Goal: Information Seeking & Learning: Compare options

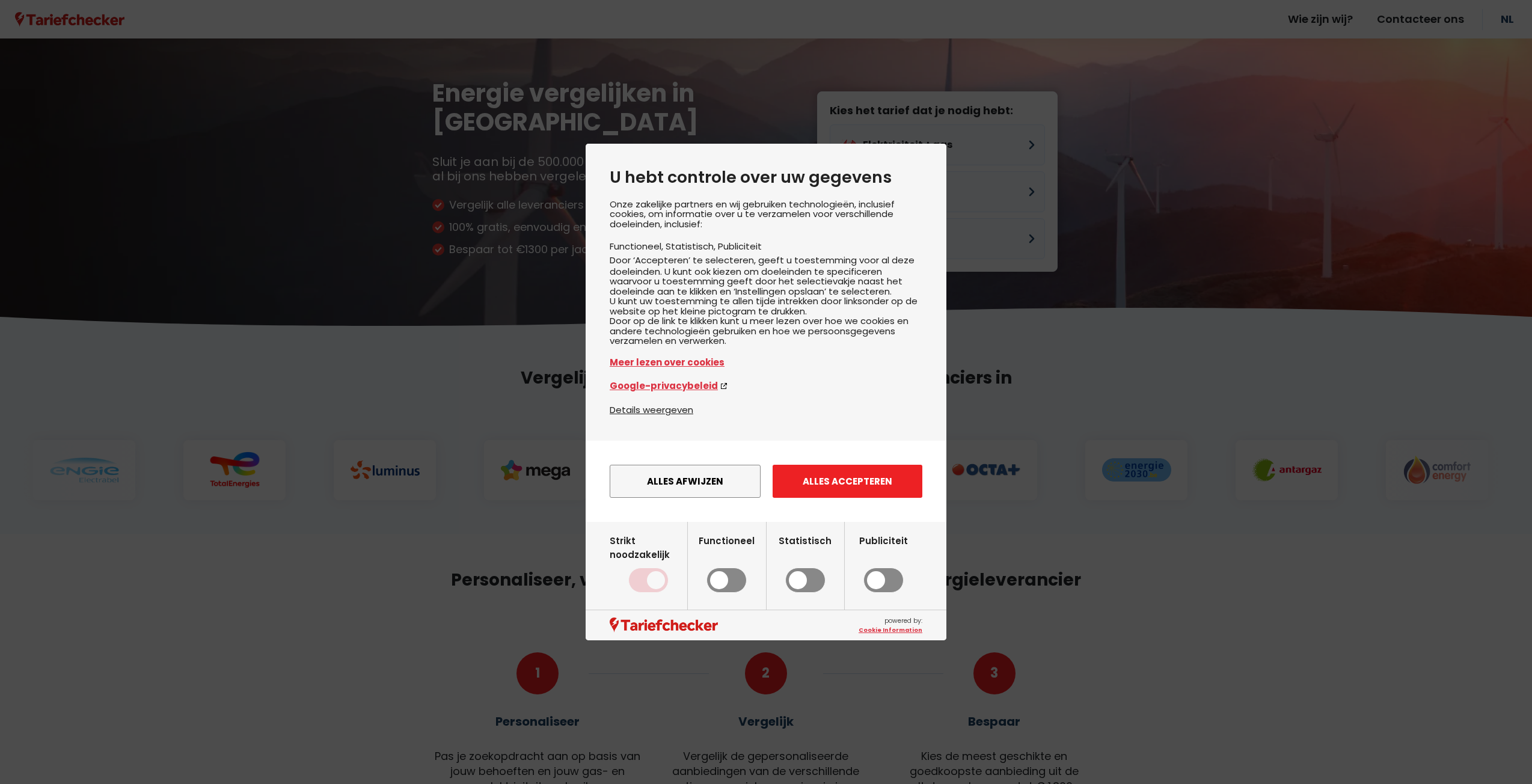
click at [803, 498] on button "Alles accepteren" at bounding box center [847, 482] width 150 height 33
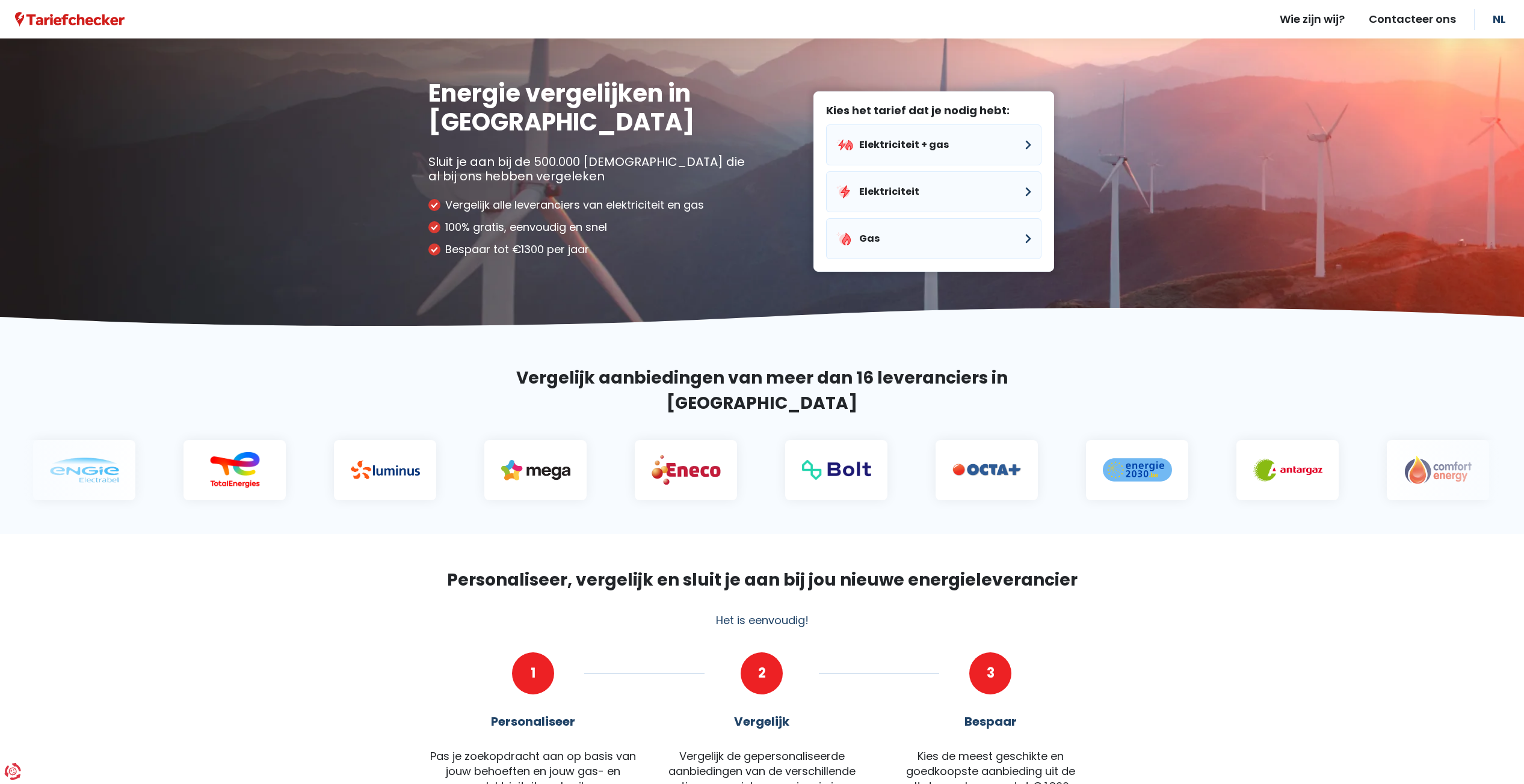
click at [630, 447] on div at bounding box center [681, 470] width 103 height 60
click at [598, 454] on img at bounding box center [632, 470] width 69 height 32
click at [1025, 193] on button "Elektriciteit" at bounding box center [934, 191] width 215 height 41
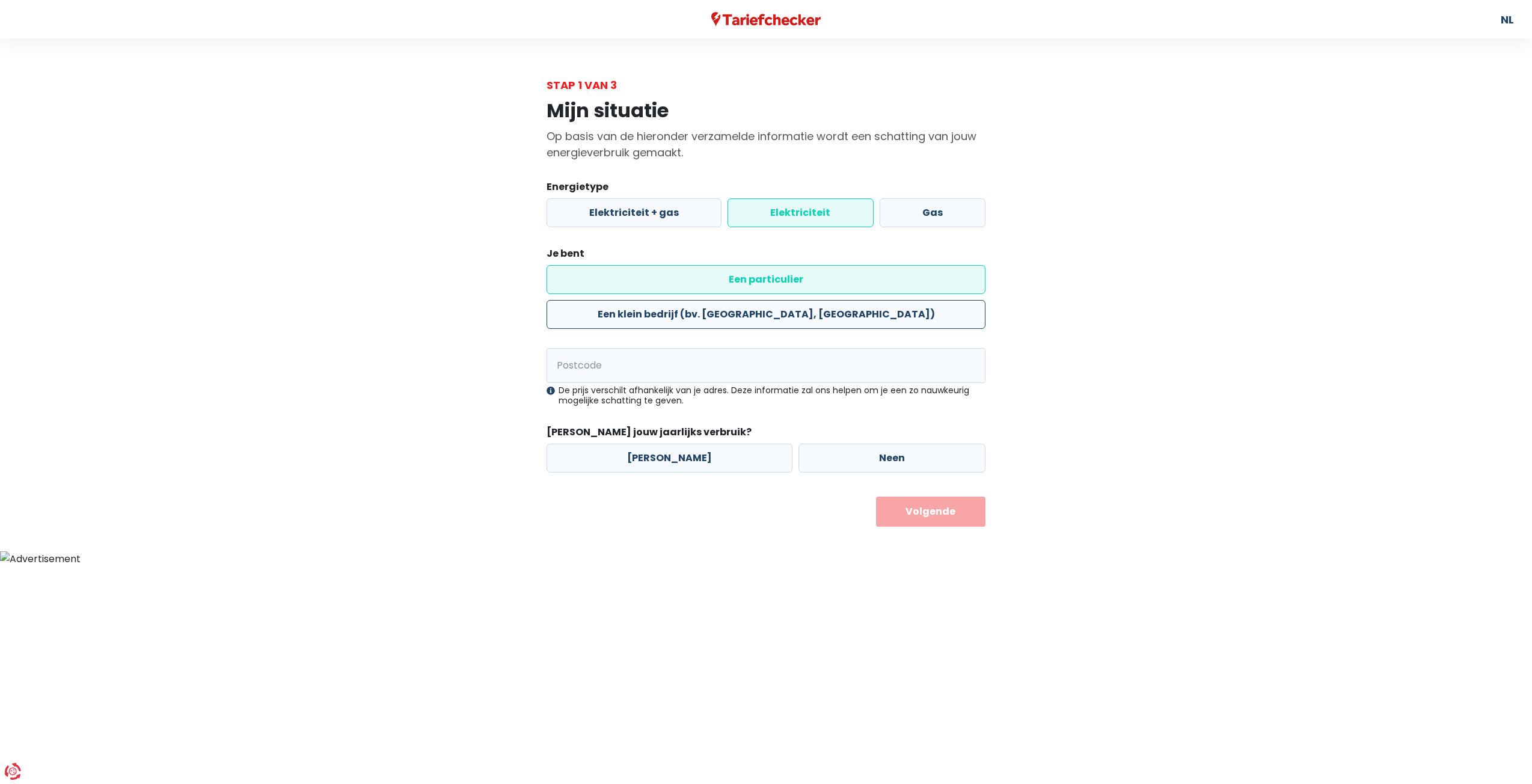
click at [778, 300] on label "Een klein bedrijf (bv. [GEOGRAPHIC_DATA], [GEOGRAPHIC_DATA])" at bounding box center [766, 314] width 439 height 29
click at [778, 300] on input "Een klein bedrijf (bv. [GEOGRAPHIC_DATA], [GEOGRAPHIC_DATA])" at bounding box center [766, 314] width 439 height 29
radio input "true"
radio input "false"
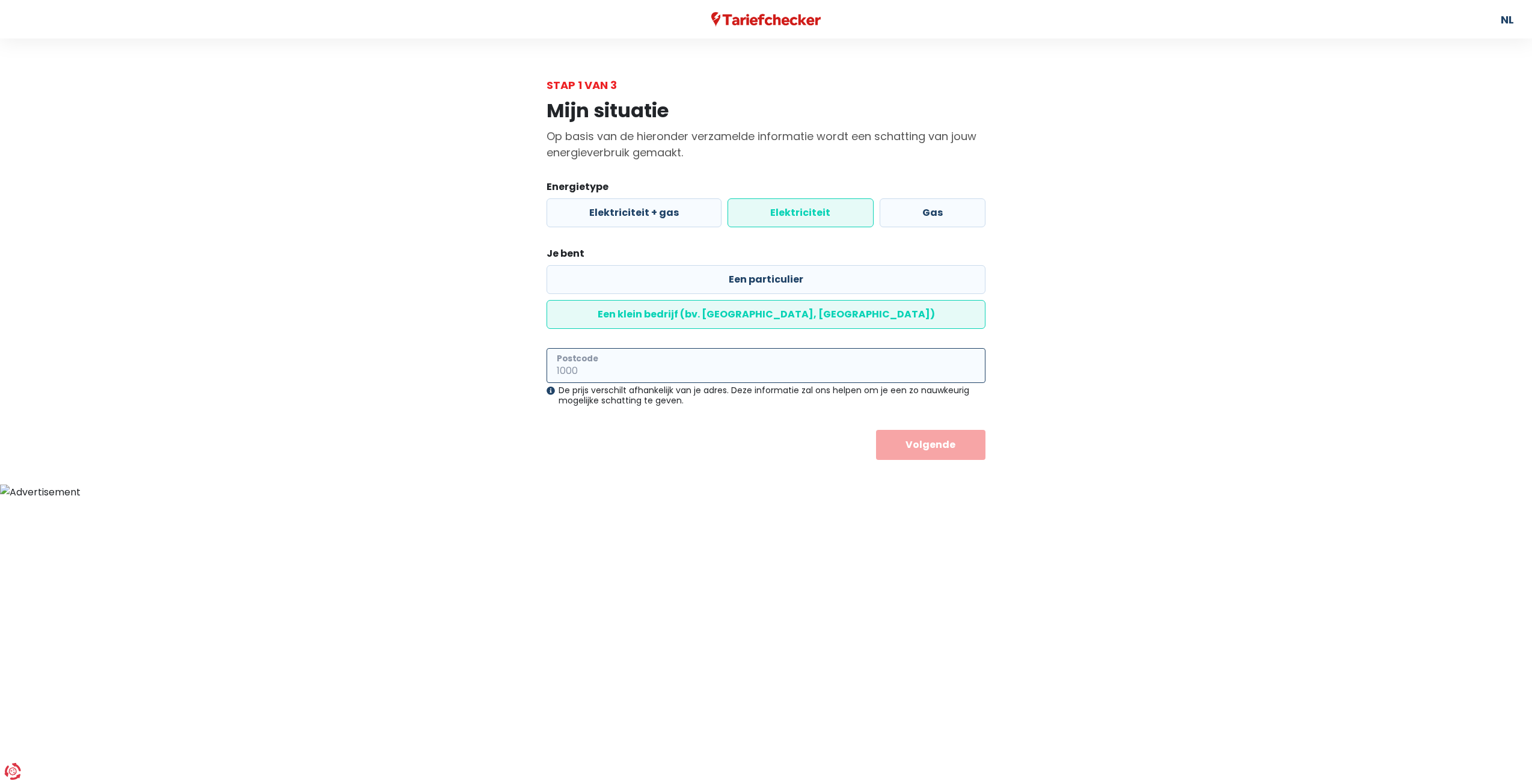
click at [661, 348] on input "Postcode" at bounding box center [766, 365] width 439 height 35
type input "2820"
click at [915, 430] on button "Volgende" at bounding box center [931, 445] width 110 height 30
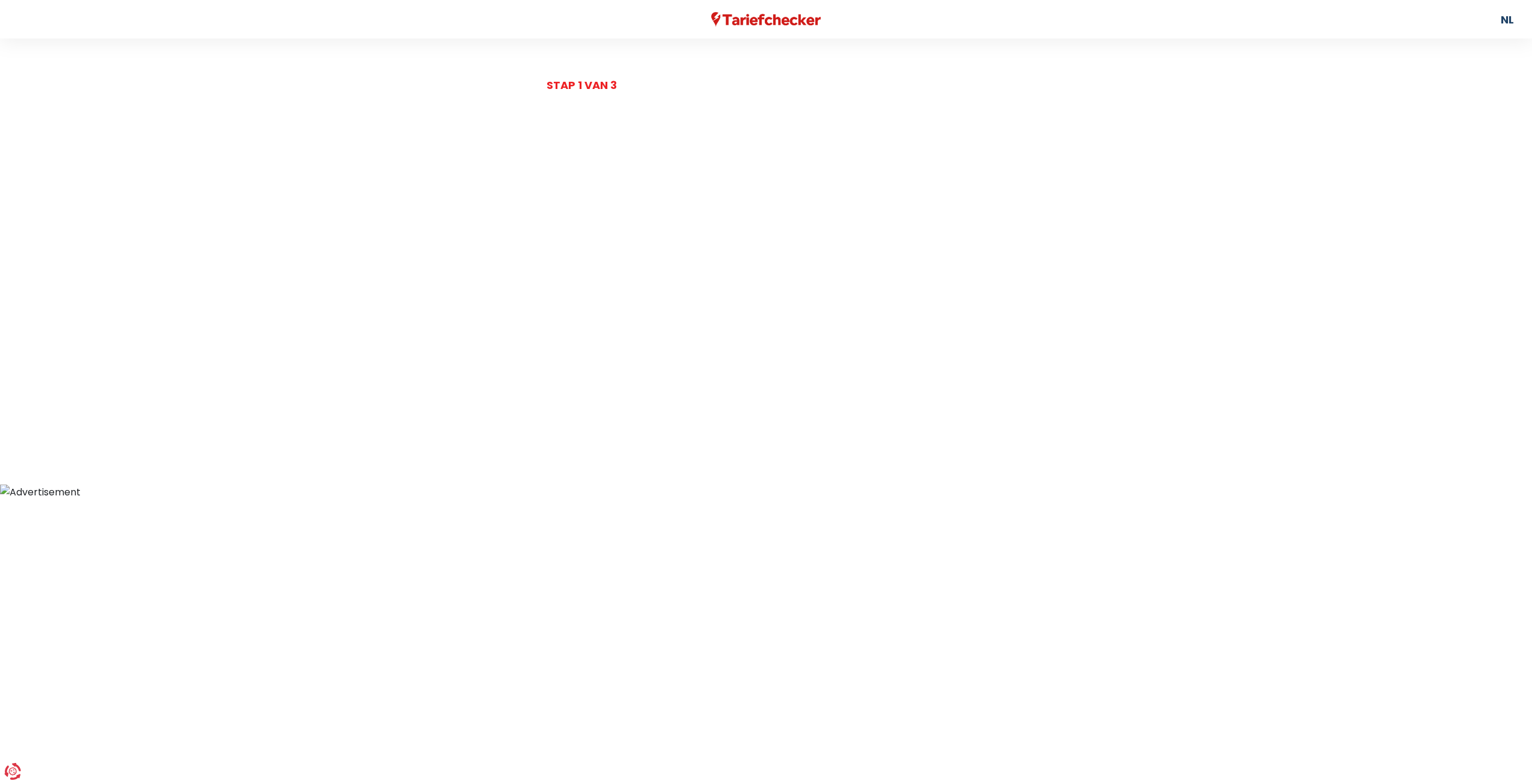
select select
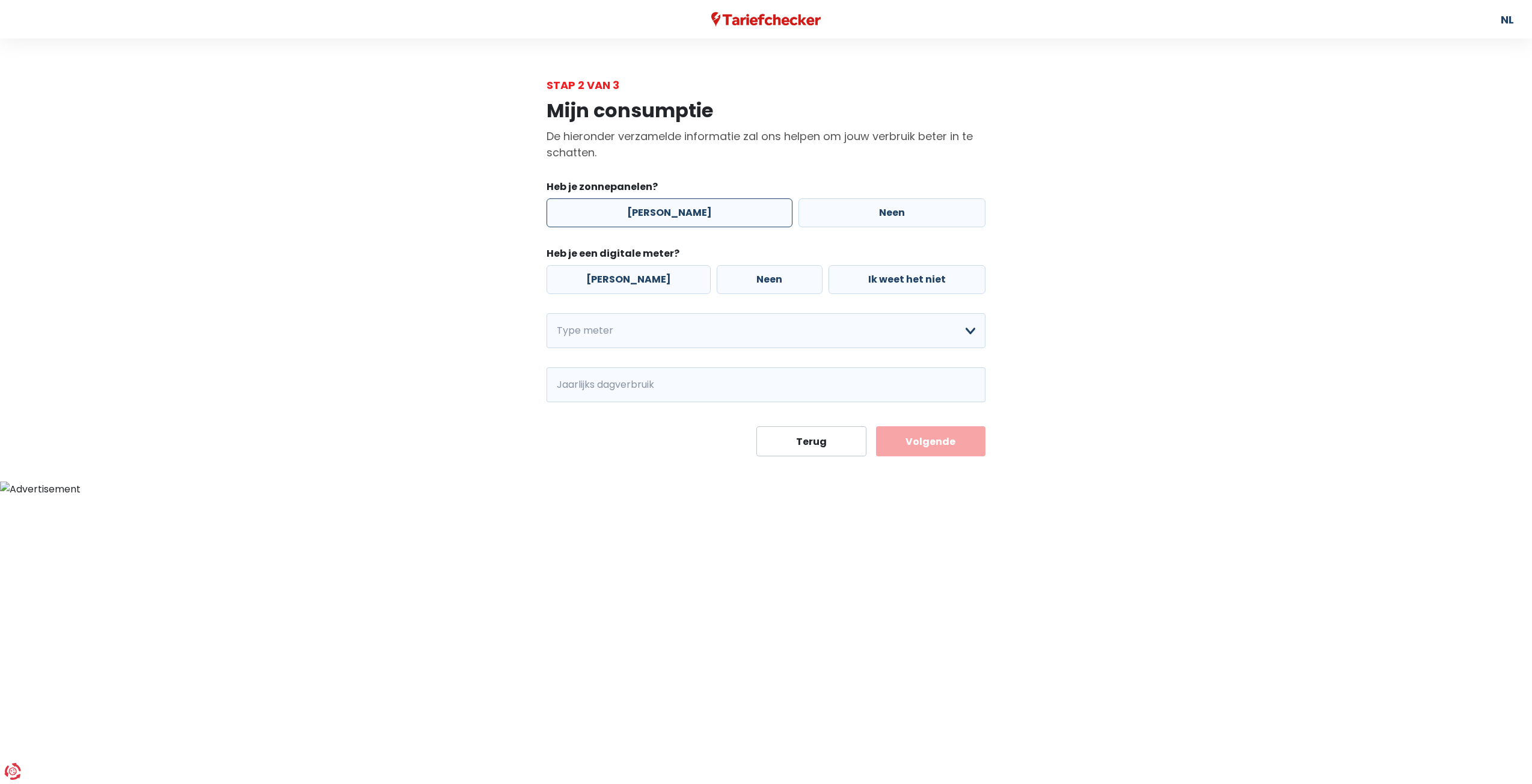
click at [675, 204] on label "[PERSON_NAME]" at bounding box center [669, 212] width 246 height 29
click at [675, 204] on input "[PERSON_NAME]" at bounding box center [669, 212] width 246 height 29
radio input "true"
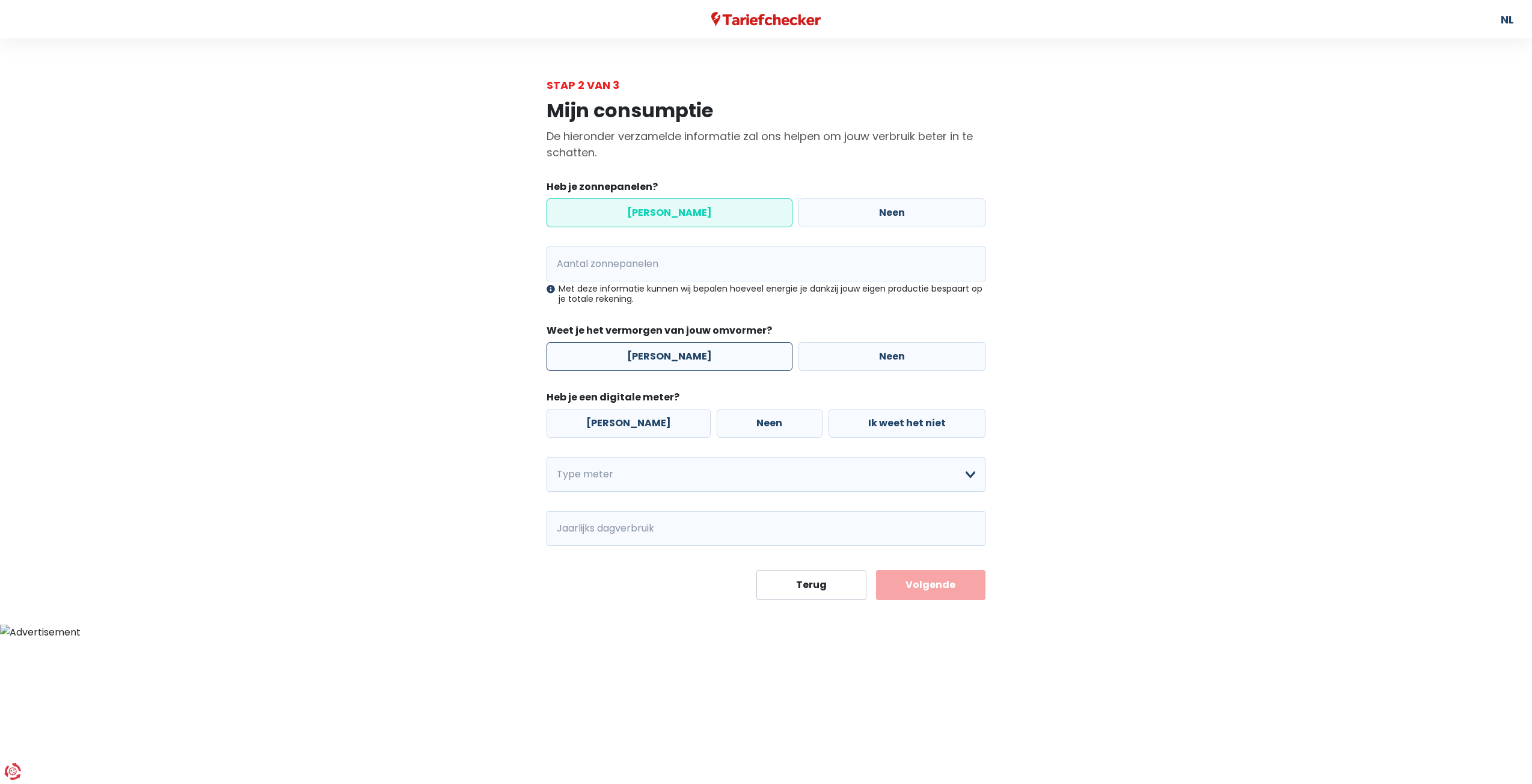
click at [683, 364] on label "[PERSON_NAME]" at bounding box center [669, 356] width 246 height 29
click at [683, 364] on input "[PERSON_NAME]" at bounding box center [669, 356] width 246 height 29
radio input "true"
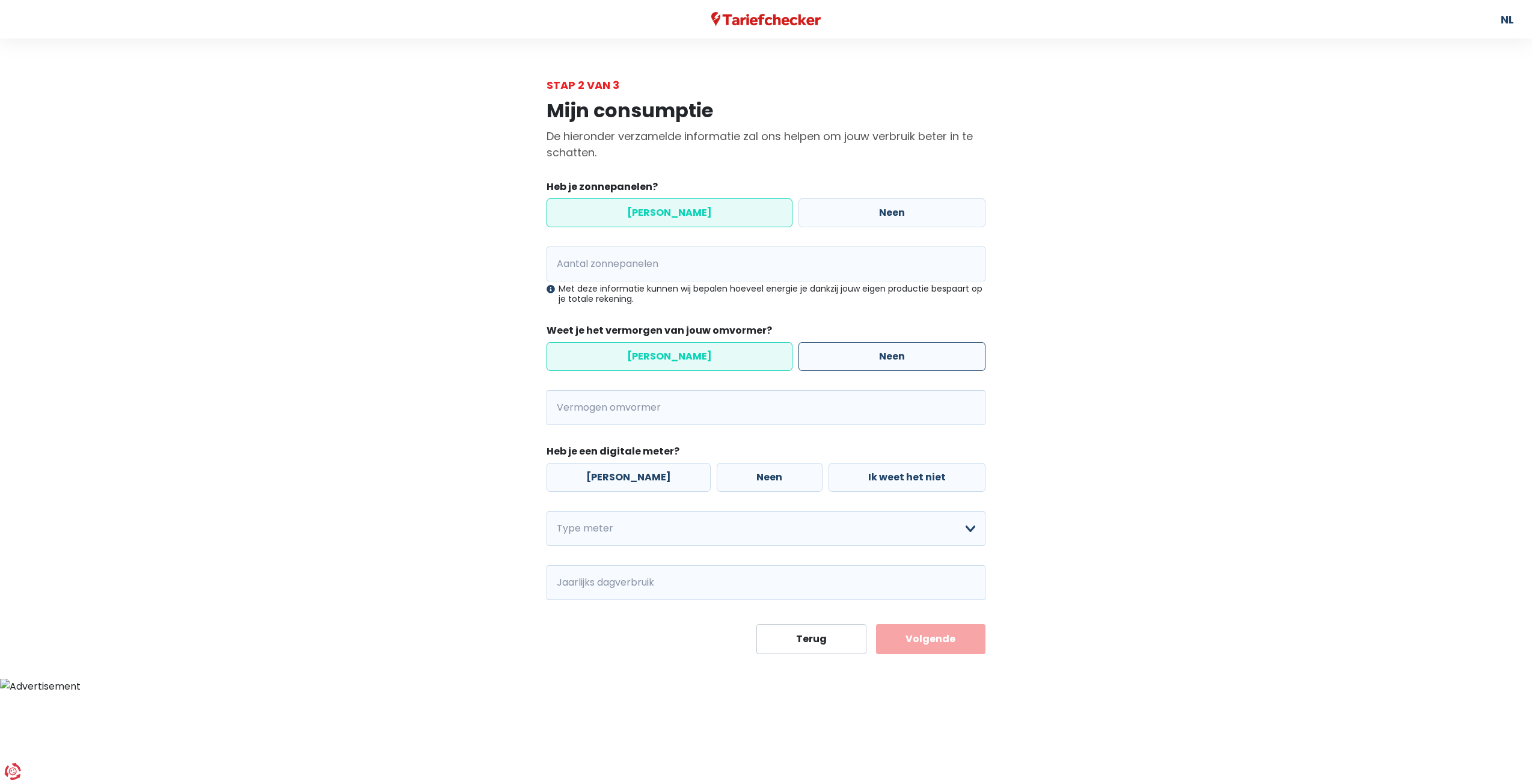
click at [818, 365] on label "Neen" at bounding box center [892, 356] width 187 height 29
click at [818, 365] on input "Neen" at bounding box center [892, 356] width 187 height 29
radio input "true"
radio input "false"
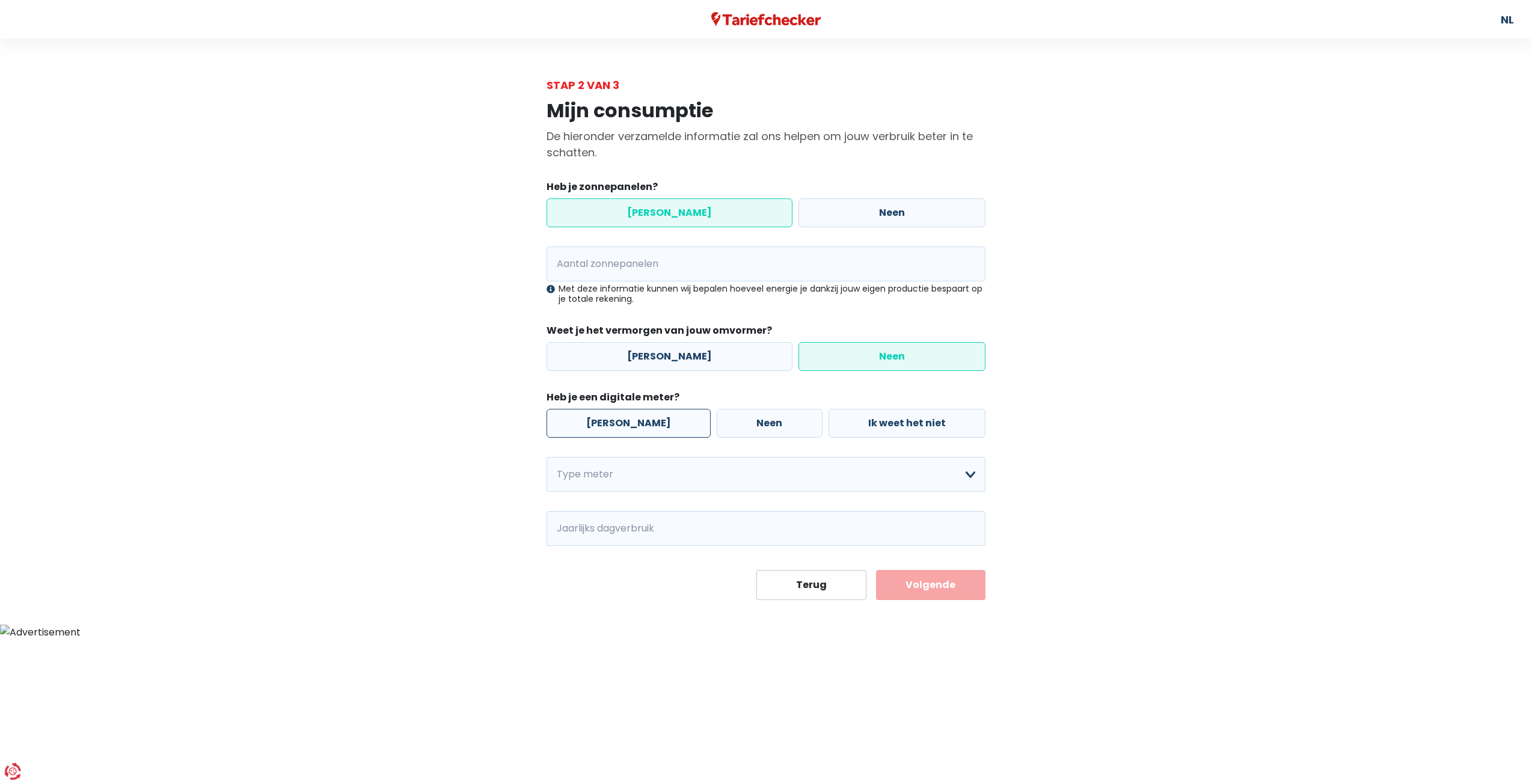
click at [602, 417] on label "[PERSON_NAME]" at bounding box center [629, 423] width 164 height 29
click at [602, 417] on input "[PERSON_NAME]" at bounding box center [629, 423] width 164 height 29
radio input "true"
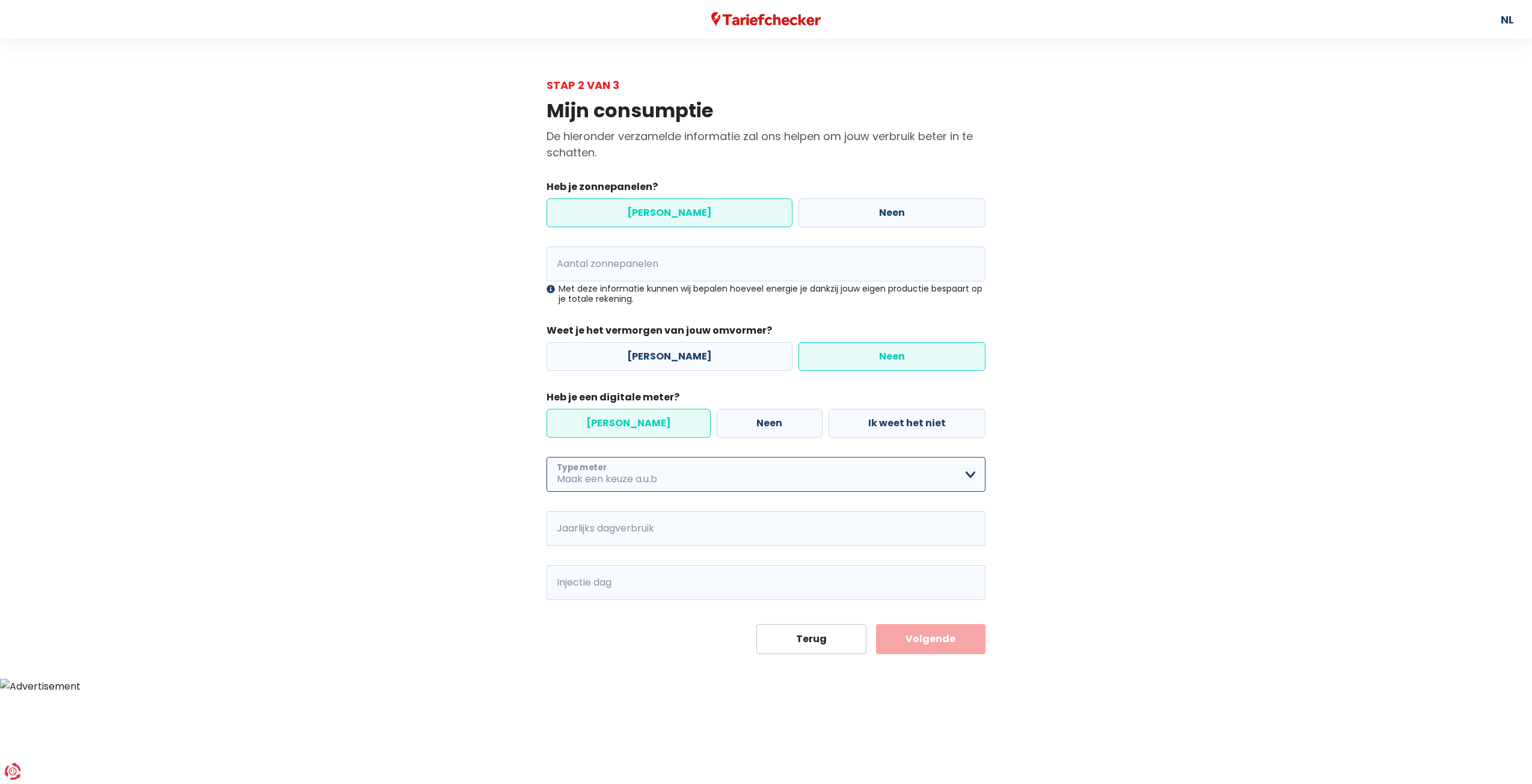
click at [971, 478] on select "Enkelvoudig Tweevoudig Enkelvoudig + uitsluitend nachttarief Tweevoudig + uitsl…" at bounding box center [766, 474] width 439 height 35
select select "day_night_bi_shift_exclusive_night"
click at [547, 457] on select "Enkelvoudig Tweevoudig Enkelvoudig + uitsluitend nachttarief Tweevoudig + uitsl…" at bounding box center [766, 474] width 439 height 35
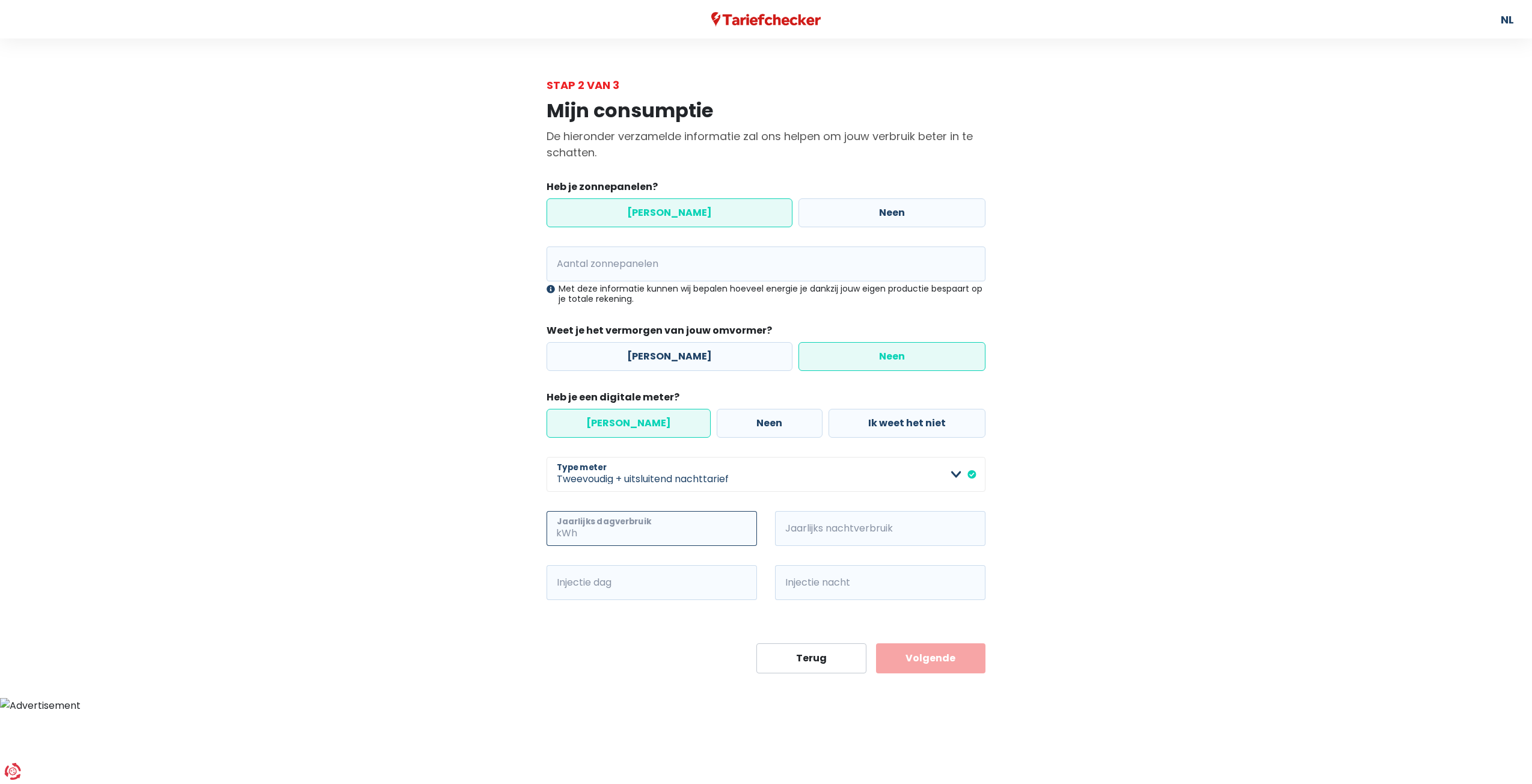
click at [666, 529] on input "Jaarlijks dagverbruik" at bounding box center [668, 528] width 177 height 35
